Goal: Transaction & Acquisition: Subscribe to service/newsletter

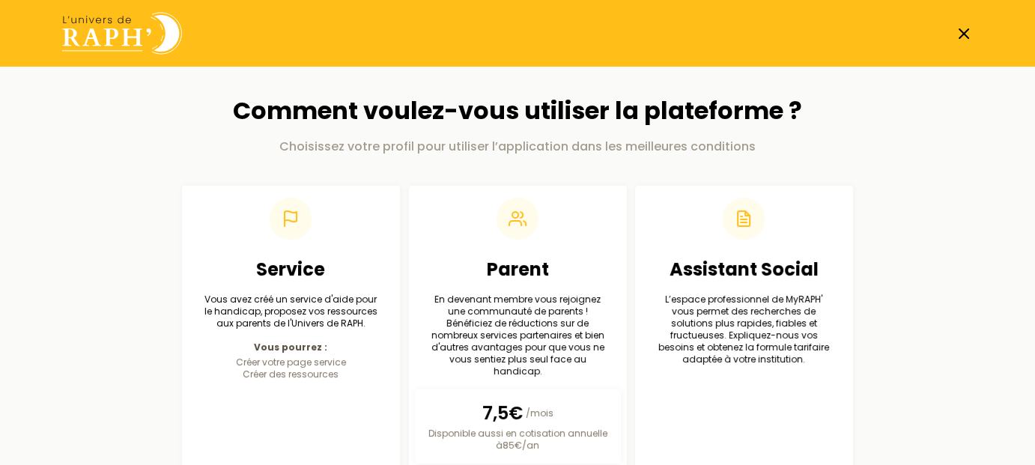
click at [964, 34] on line at bounding box center [963, 33] width 9 height 9
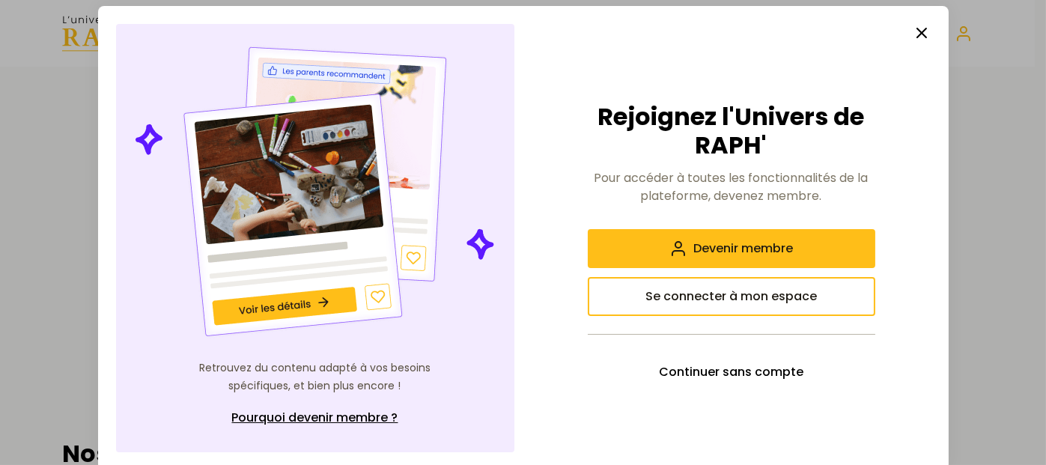
click at [917, 31] on line "button" at bounding box center [921, 32] width 9 height 9
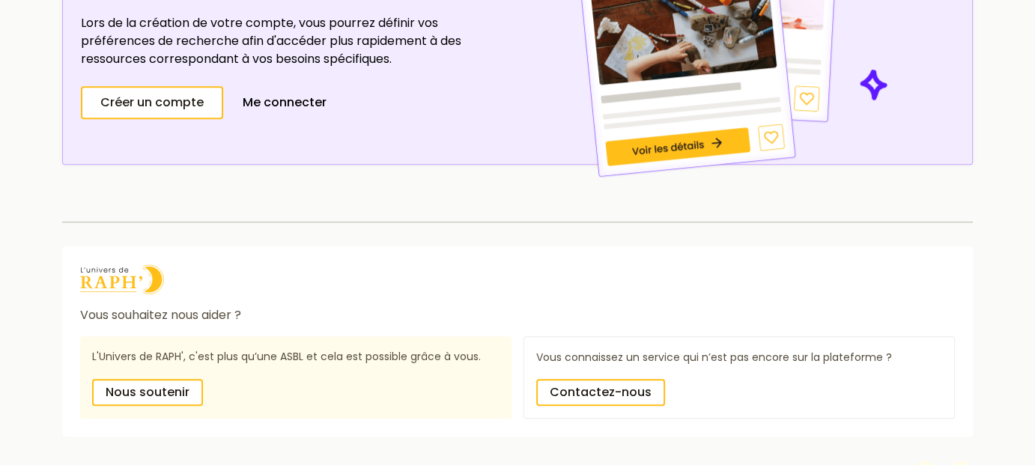
scroll to position [1075, 0]
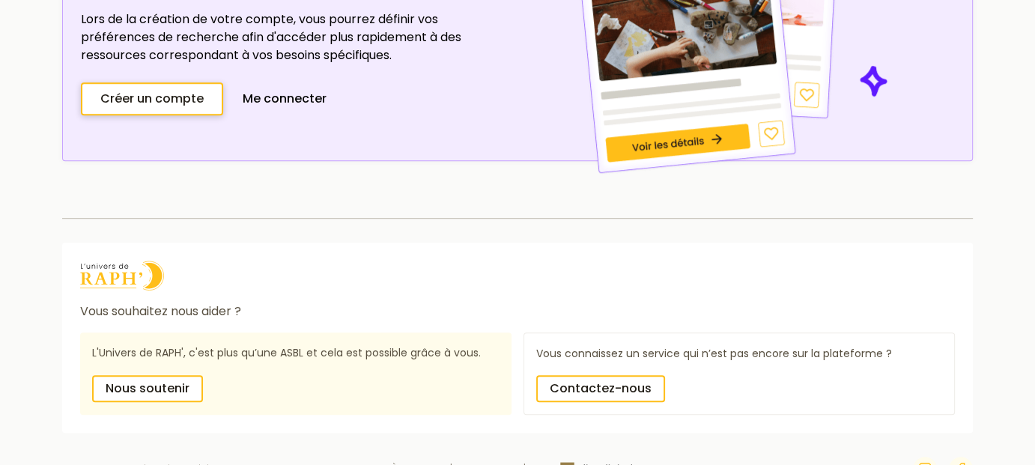
click at [183, 97] on span "Créer un compte" at bounding box center [151, 99] width 103 height 18
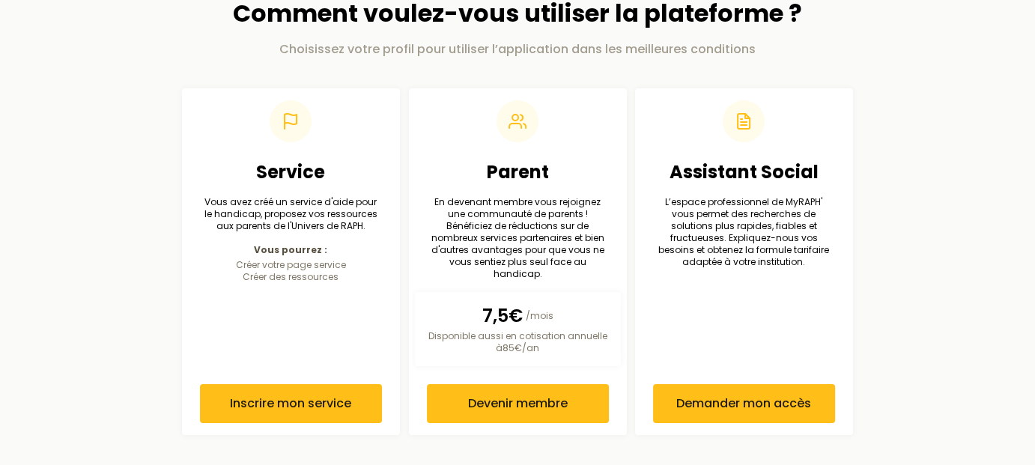
scroll to position [84, 0]
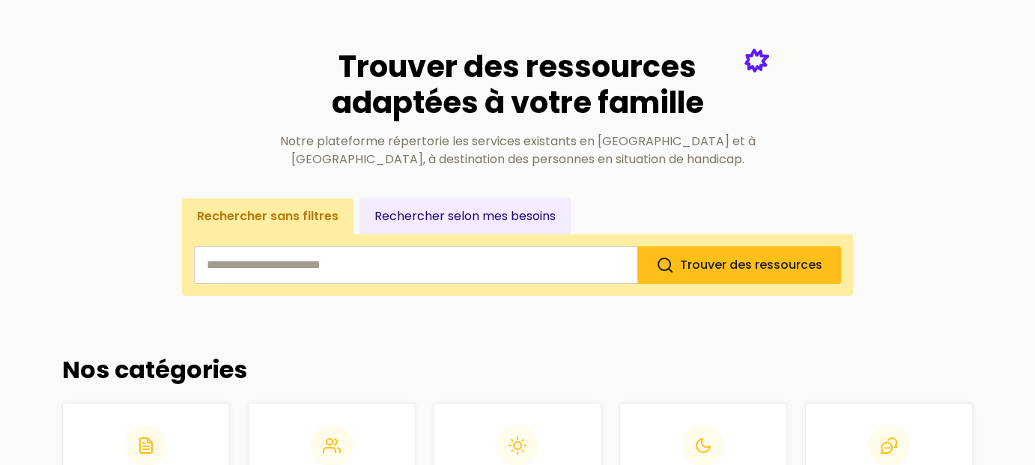
scroll to position [1075, 0]
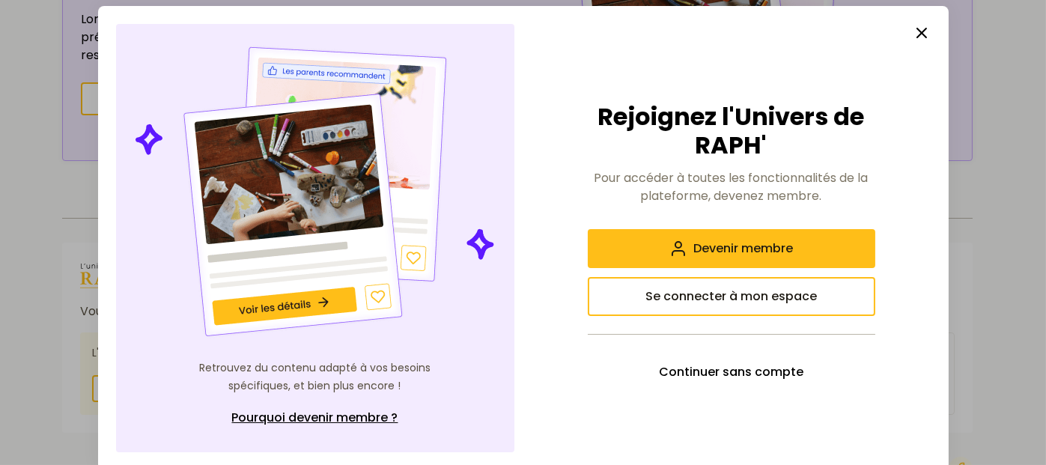
click at [913, 34] on icon "button" at bounding box center [922, 33] width 18 height 18
